Goal: Information Seeking & Learning: Learn about a topic

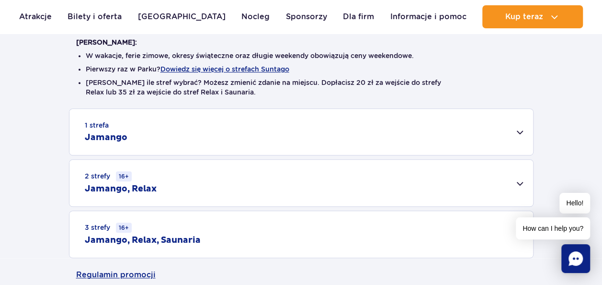
scroll to position [324, 0]
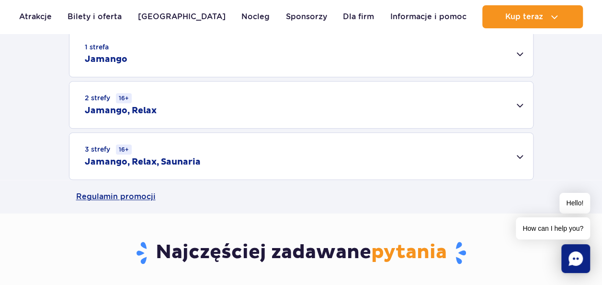
click at [507, 112] on div "2 strefy 16+ Jamango, Relax" at bounding box center [301, 104] width 464 height 46
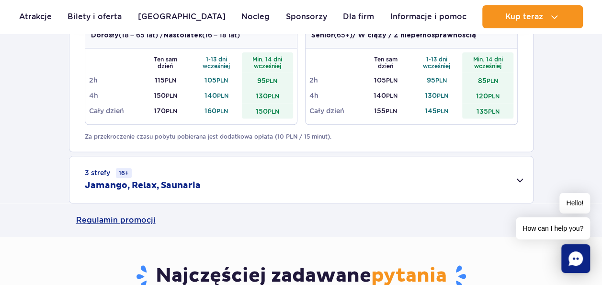
scroll to position [447, 0]
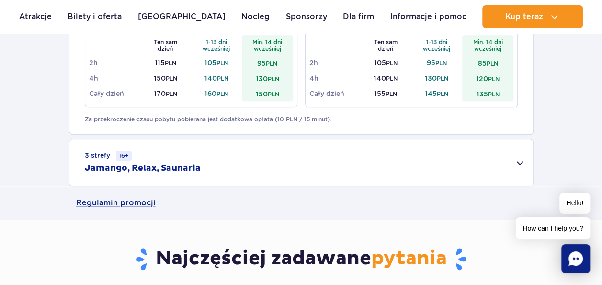
click at [527, 161] on div "3 strefy 16+ Jamango, Relax, Saunaria" at bounding box center [301, 162] width 464 height 46
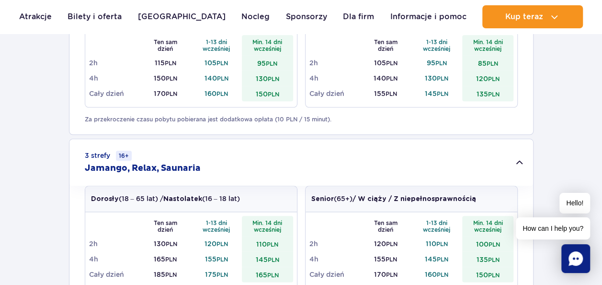
click at [527, 161] on div "3 strefy 16+ Jamango, Relax, Saunaria" at bounding box center [301, 162] width 464 height 46
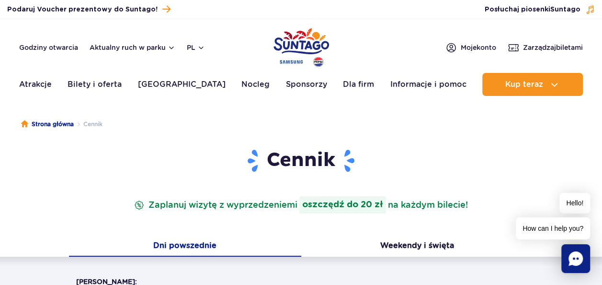
scroll to position [0, 0]
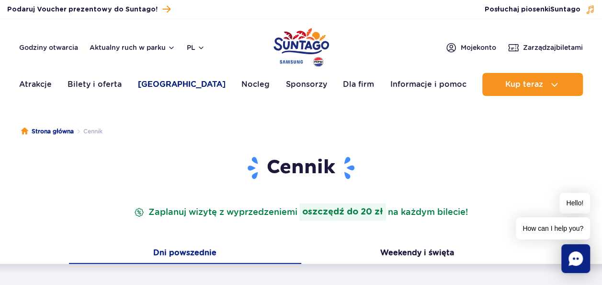
click at [185, 86] on link "[GEOGRAPHIC_DATA]" at bounding box center [182, 84] width 88 height 23
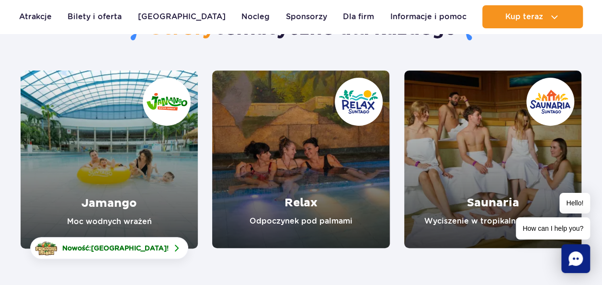
scroll to position [112, 0]
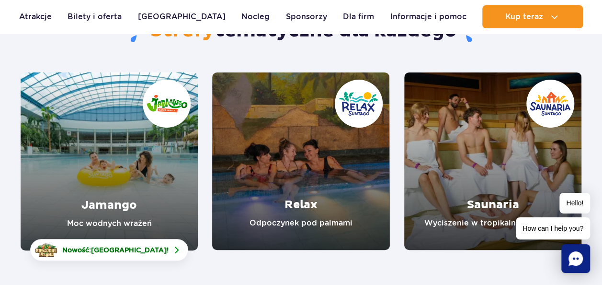
click at [119, 202] on link "Jamango" at bounding box center [109, 161] width 177 height 178
click at [277, 133] on link "Relax" at bounding box center [300, 160] width 177 height 177
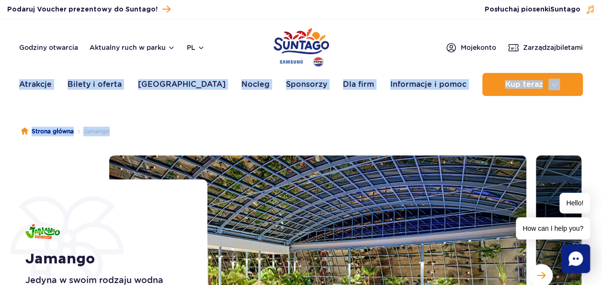
drag, startPoint x: 604, startPoint y: 30, endPoint x: 603, endPoint y: 53, distance: 23.0
drag, startPoint x: 444, startPoint y: 138, endPoint x: 460, endPoint y: 127, distance: 19.4
click at [444, 138] on ul "Strona główna Jamango" at bounding box center [301, 131] width 561 height 48
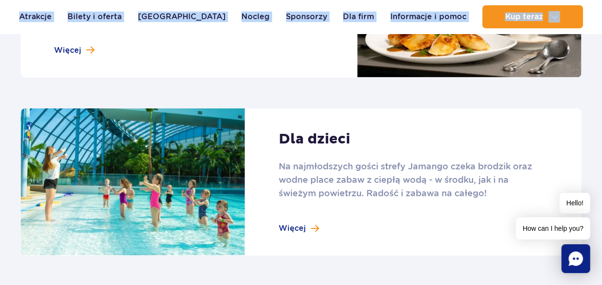
scroll to position [1294, 0]
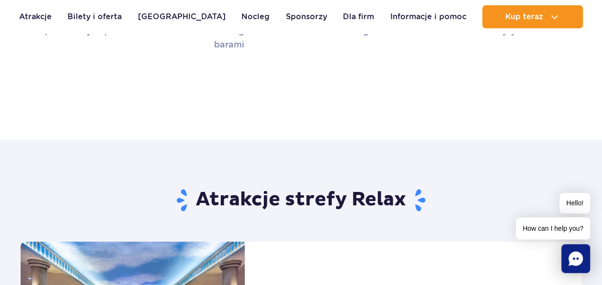
scroll to position [267, 0]
